Goal: Use online tool/utility: Utilize a website feature to perform a specific function

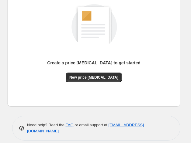
scroll to position [88, 0]
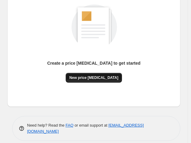
click at [92, 81] on button "New price [MEDICAL_DATA]" at bounding box center [94, 78] width 56 height 10
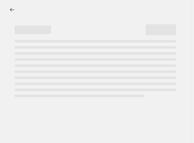
select select "percentage"
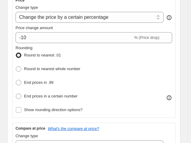
scroll to position [154, 0]
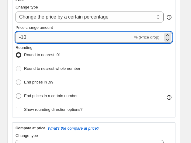
click at [57, 39] on input "-10" at bounding box center [74, 37] width 117 height 11
type input "-1"
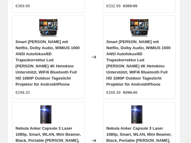
scroll to position [885, 0]
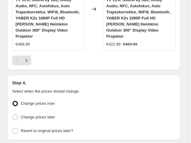
type input "-35"
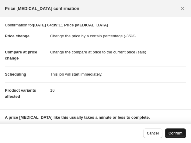
click at [174, 132] on span "Confirm" at bounding box center [176, 133] width 14 height 5
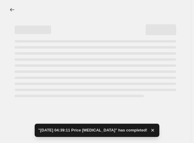
select select "percentage"
